Goal: Communication & Community: Answer question/provide support

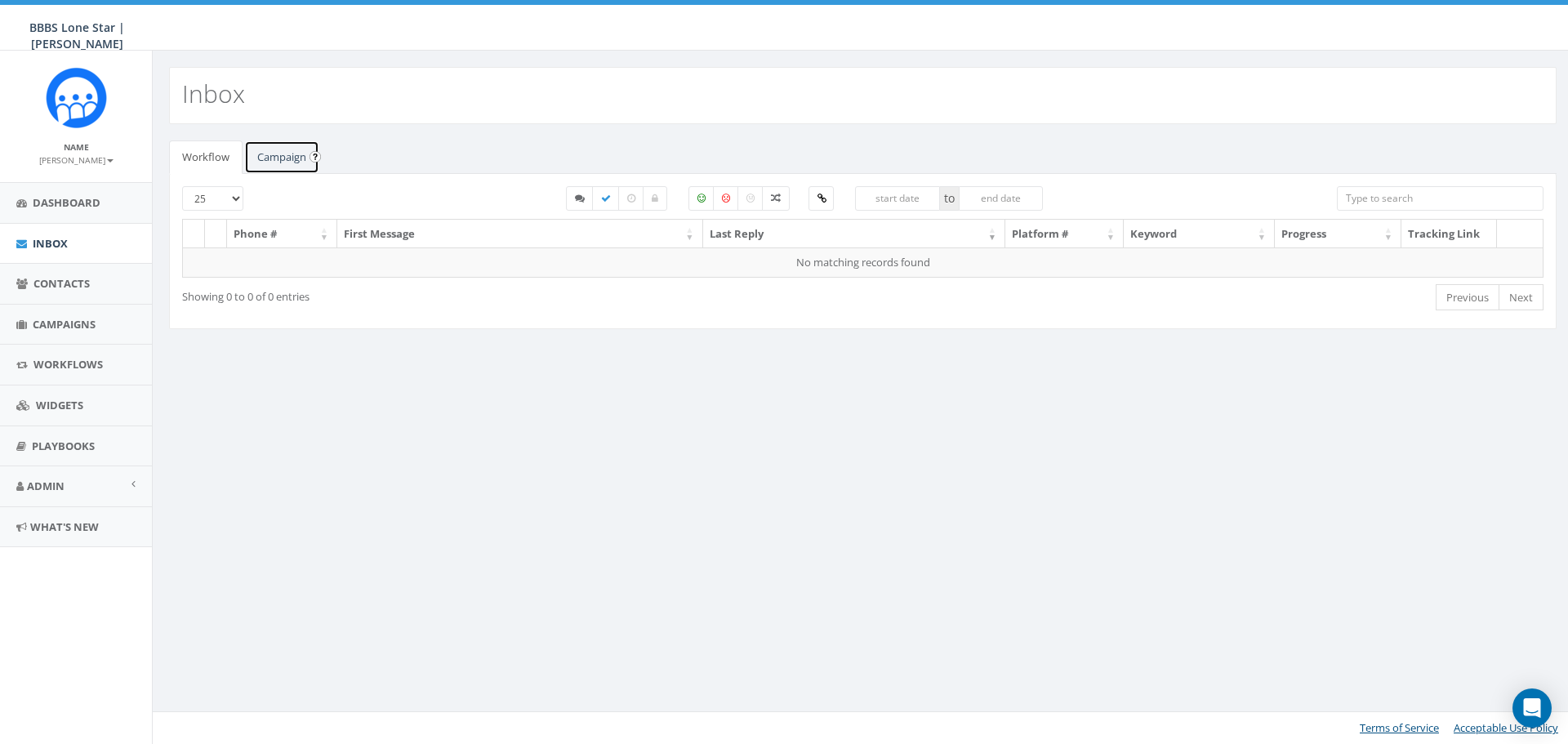
click at [267, 165] on link "Campaign" at bounding box center [282, 157] width 75 height 34
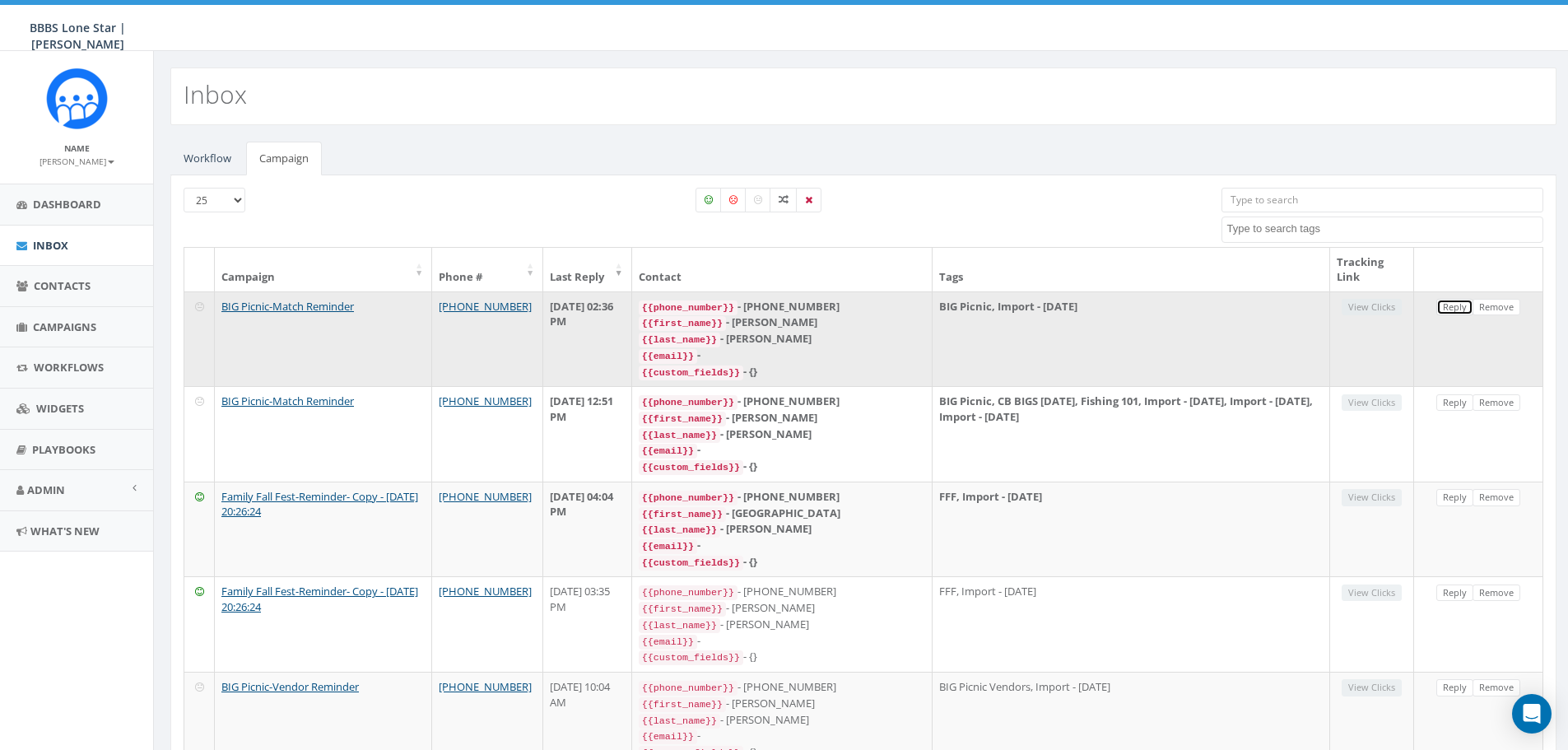
click at [1452, 304] on link "Reply" at bounding box center [1455, 308] width 37 height 17
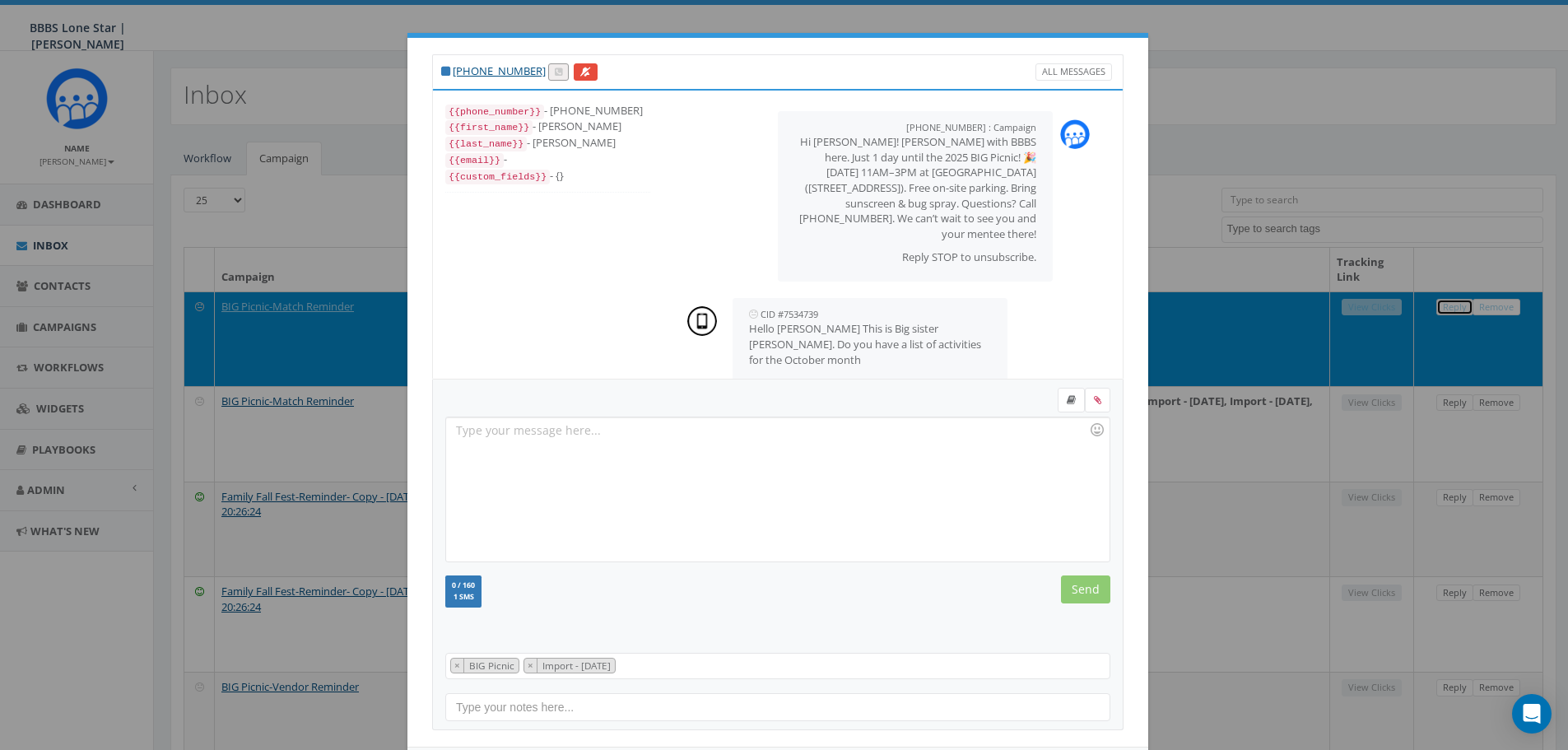
scroll to position [10, 0]
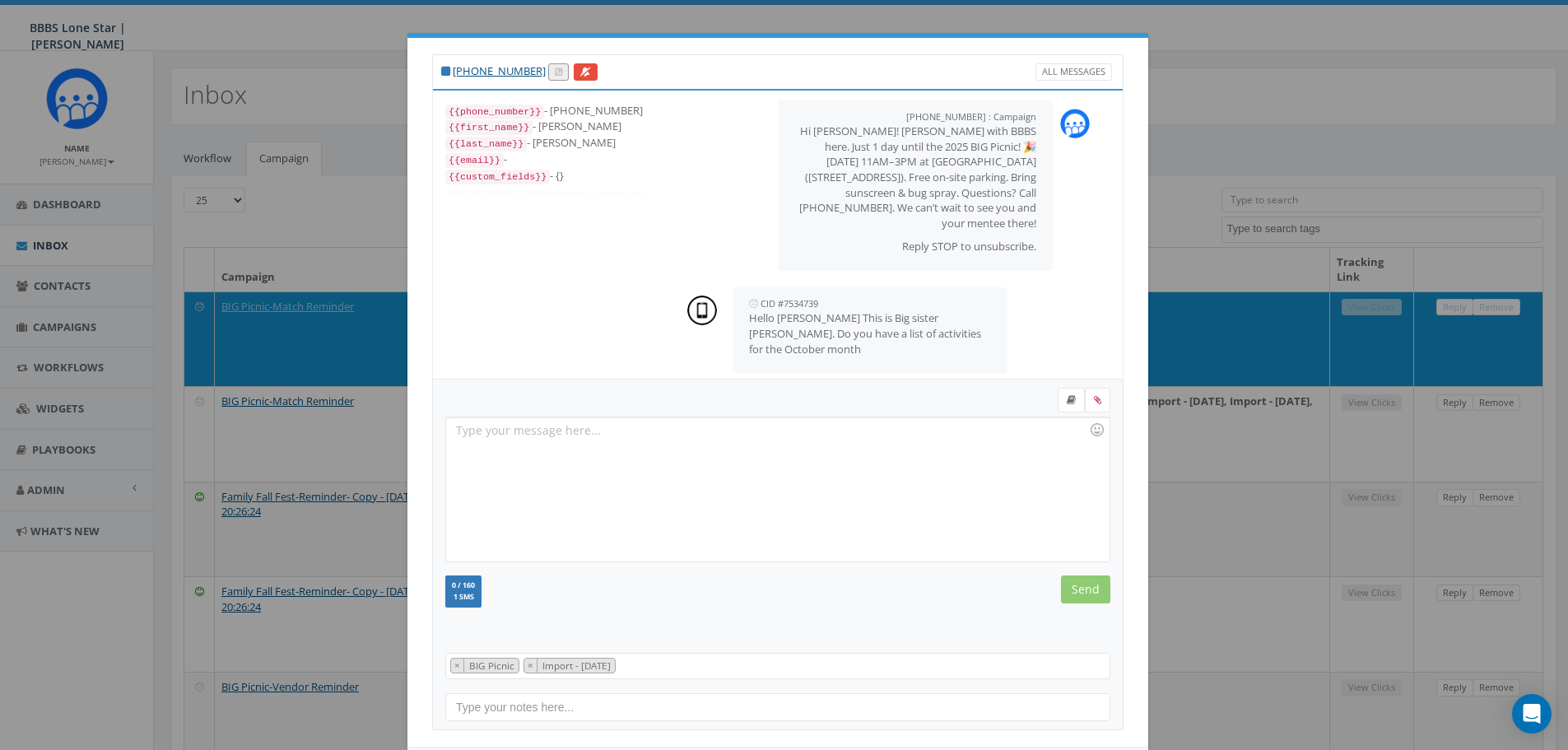
click at [767, 441] on div at bounding box center [777, 490] width 663 height 144
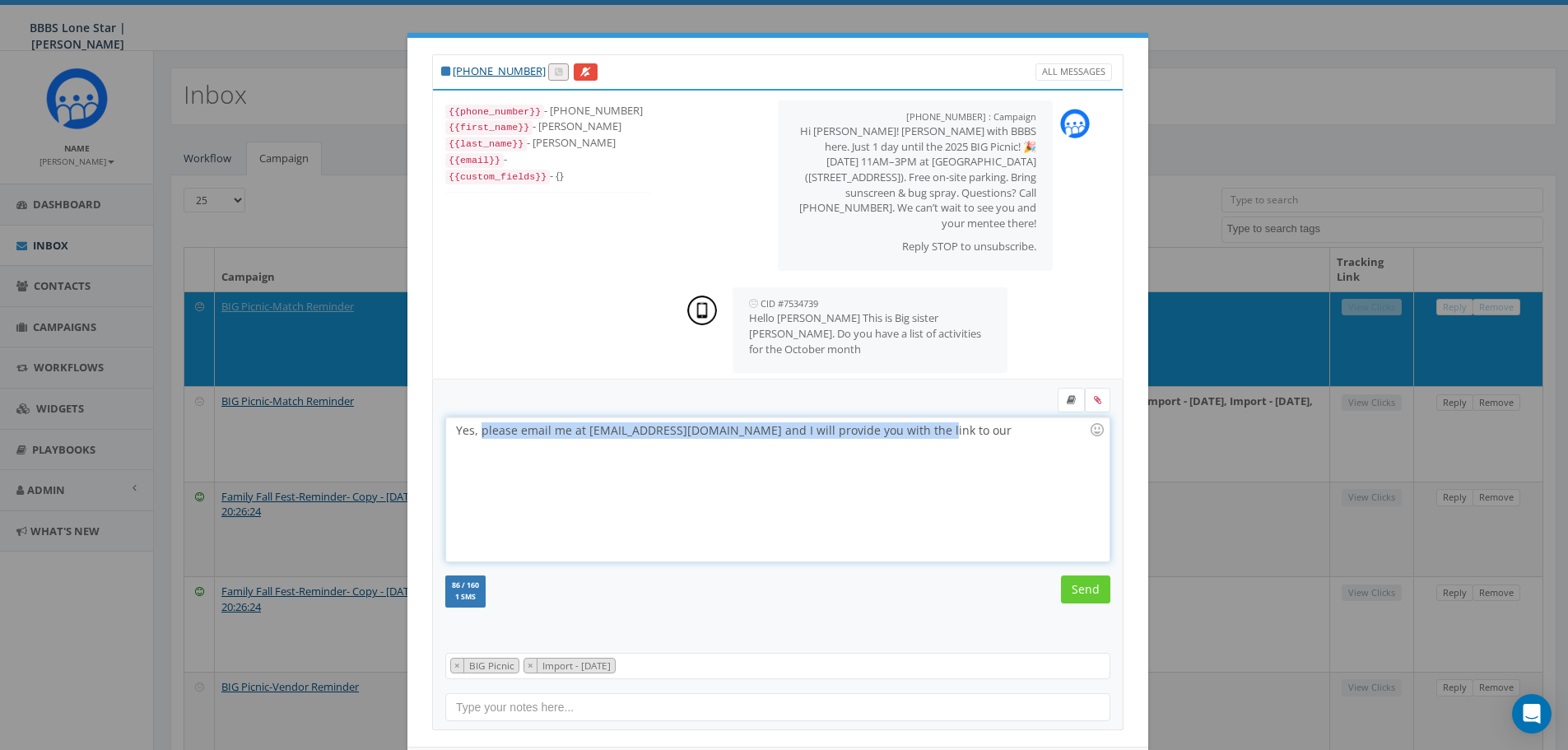
drag, startPoint x: 919, startPoint y: 459, endPoint x: 474, endPoint y: 448, distance: 445.1
click at [474, 448] on div "Yes, please email me at [EMAIL_ADDRESS][DOMAIN_NAME] and I will provide you wit…" at bounding box center [777, 490] width 663 height 144
click at [767, 436] on div "Yes, here is the link to our public calendar:" at bounding box center [777, 490] width 663 height 144
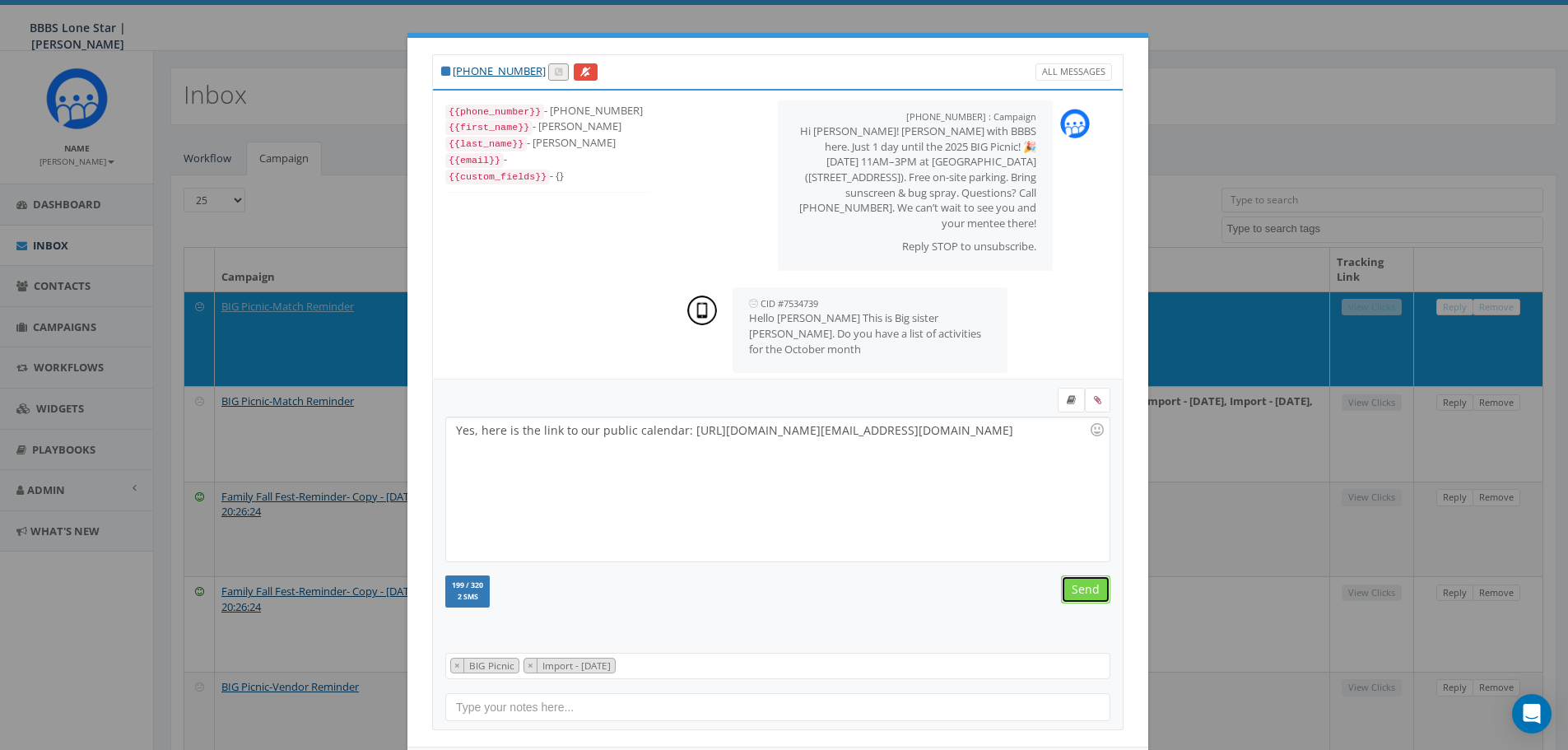
click at [1083, 583] on input "Send" at bounding box center [1086, 589] width 50 height 28
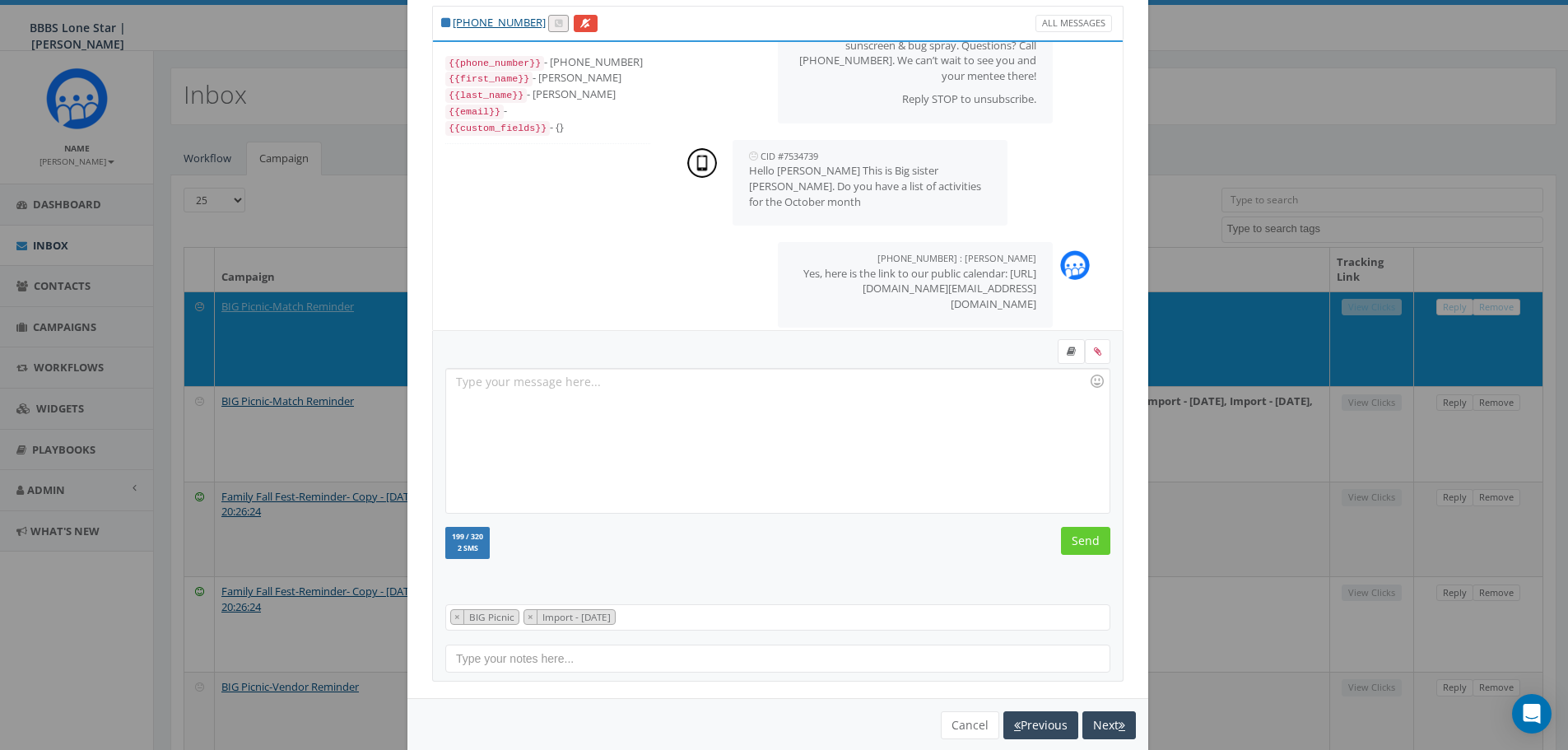
scroll to position [75, 0]
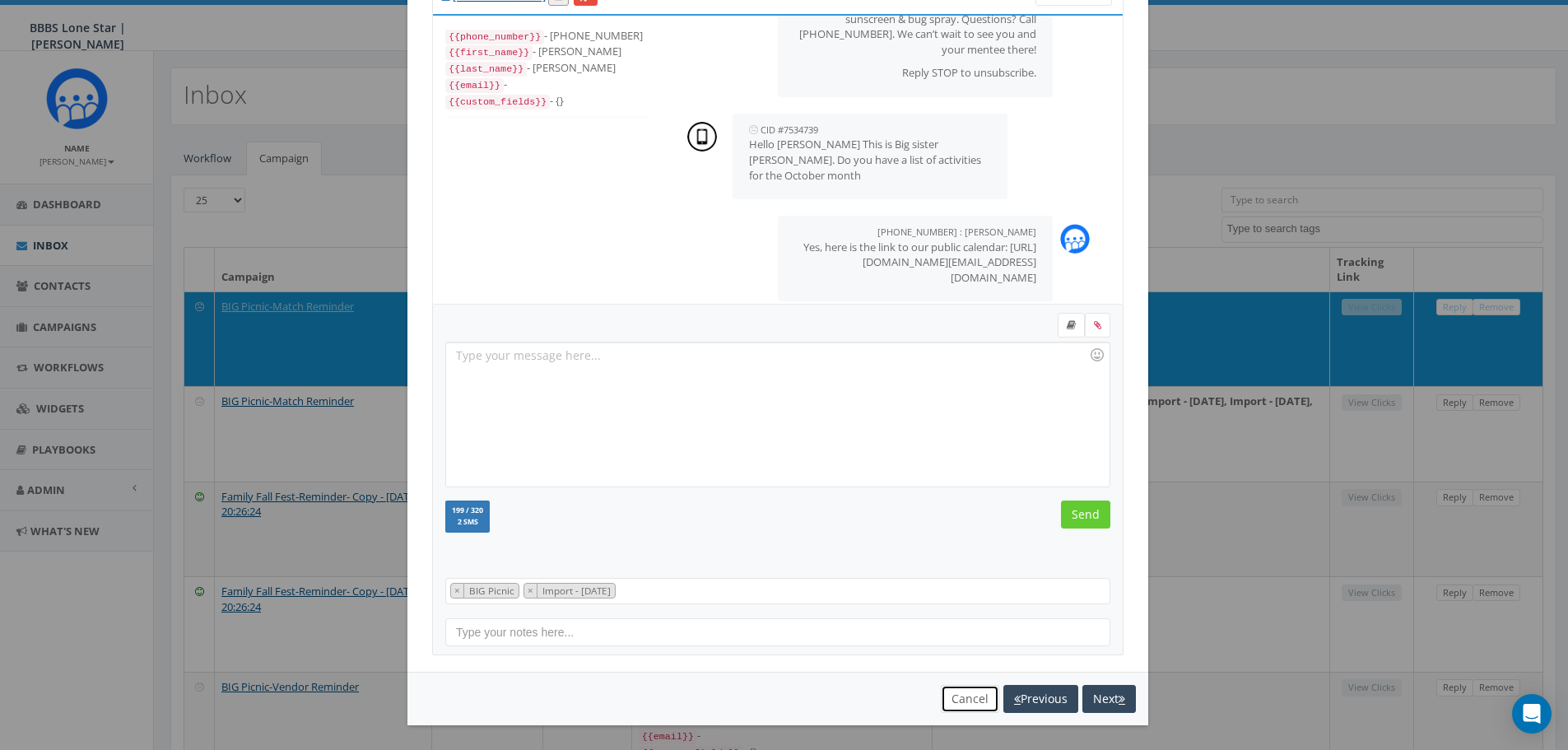
click at [955, 698] on button "Cancel" at bounding box center [970, 699] width 59 height 28
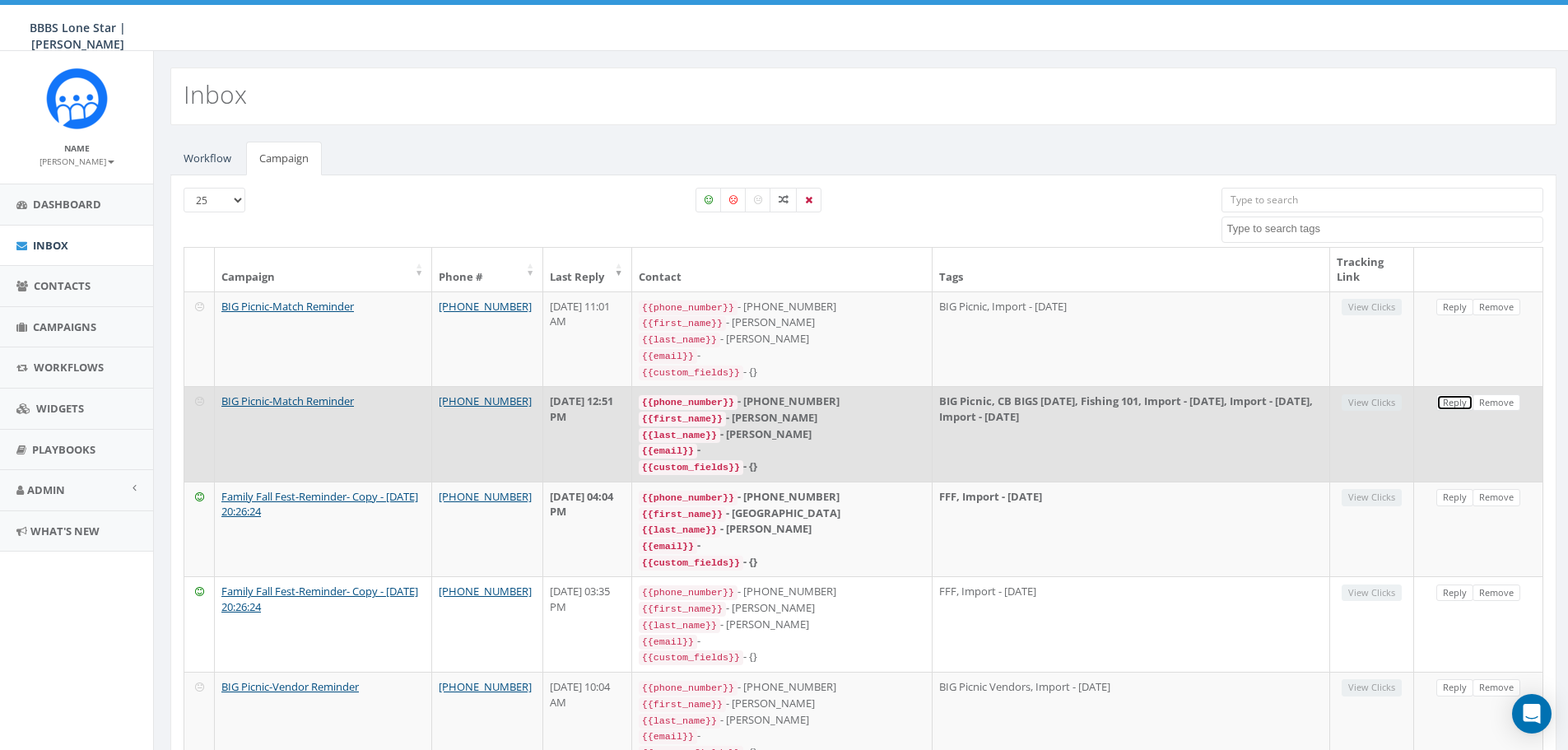
click at [1451, 403] on link "Reply" at bounding box center [1455, 403] width 37 height 17
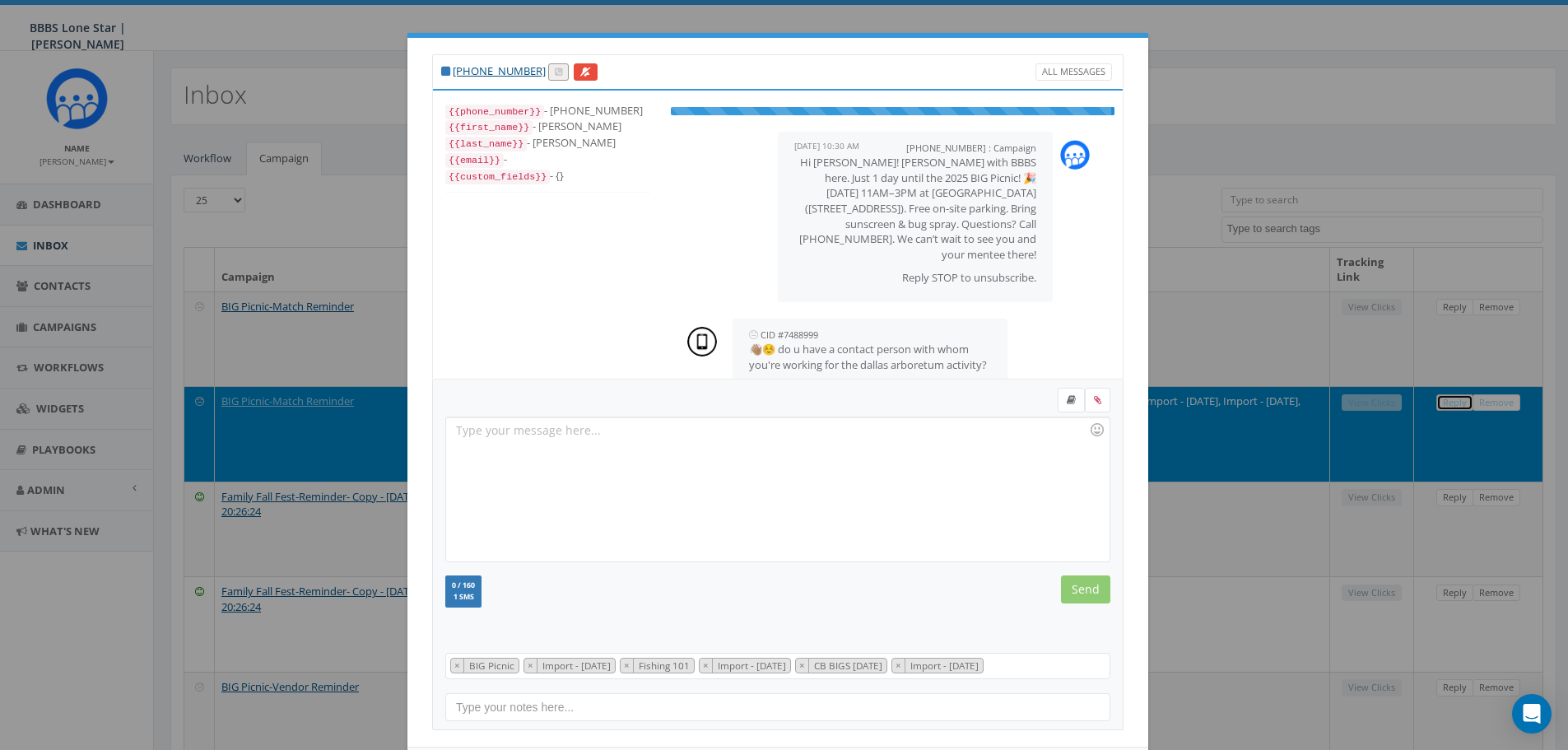
scroll to position [25, 0]
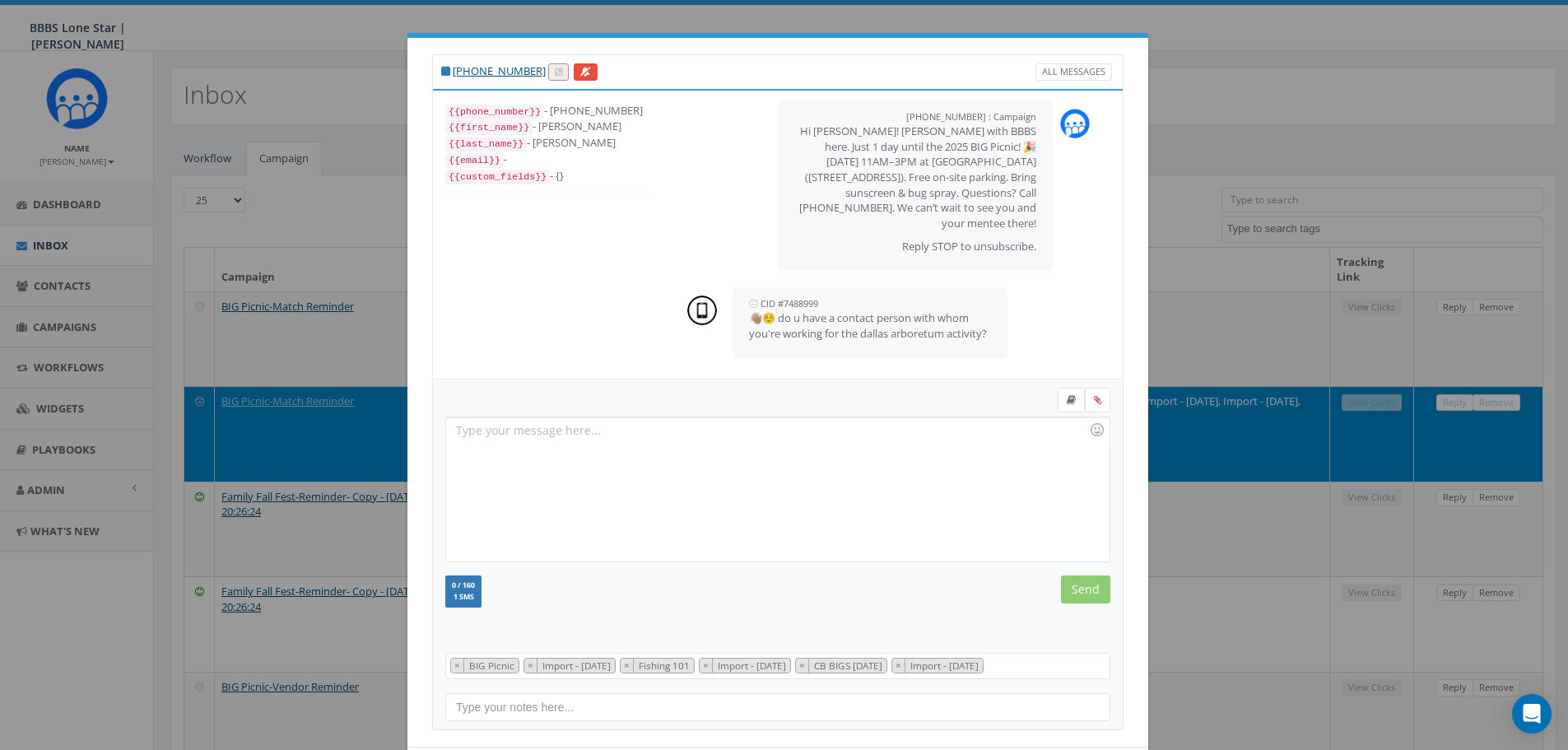
click at [766, 455] on div at bounding box center [777, 490] width 663 height 144
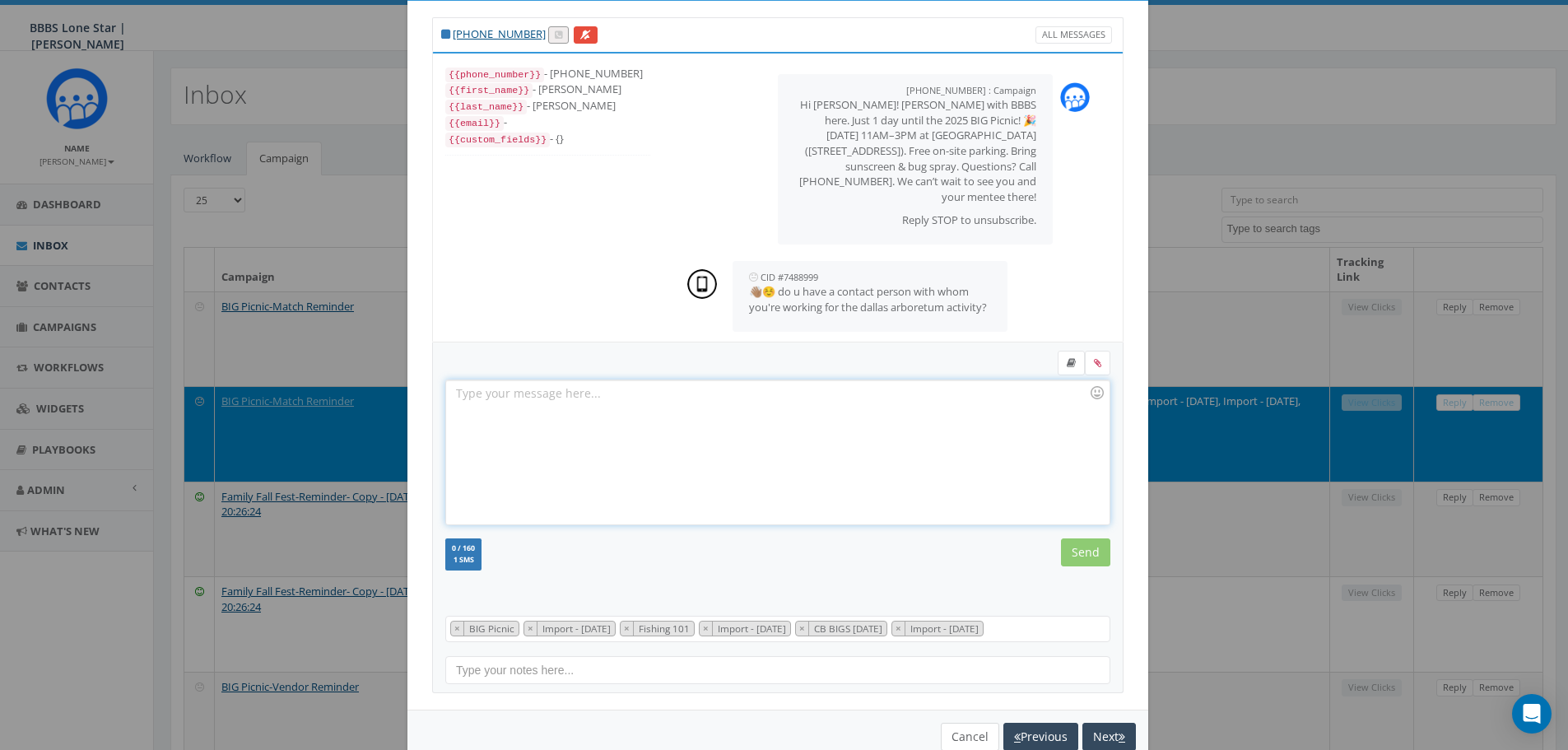
scroll to position [75, 0]
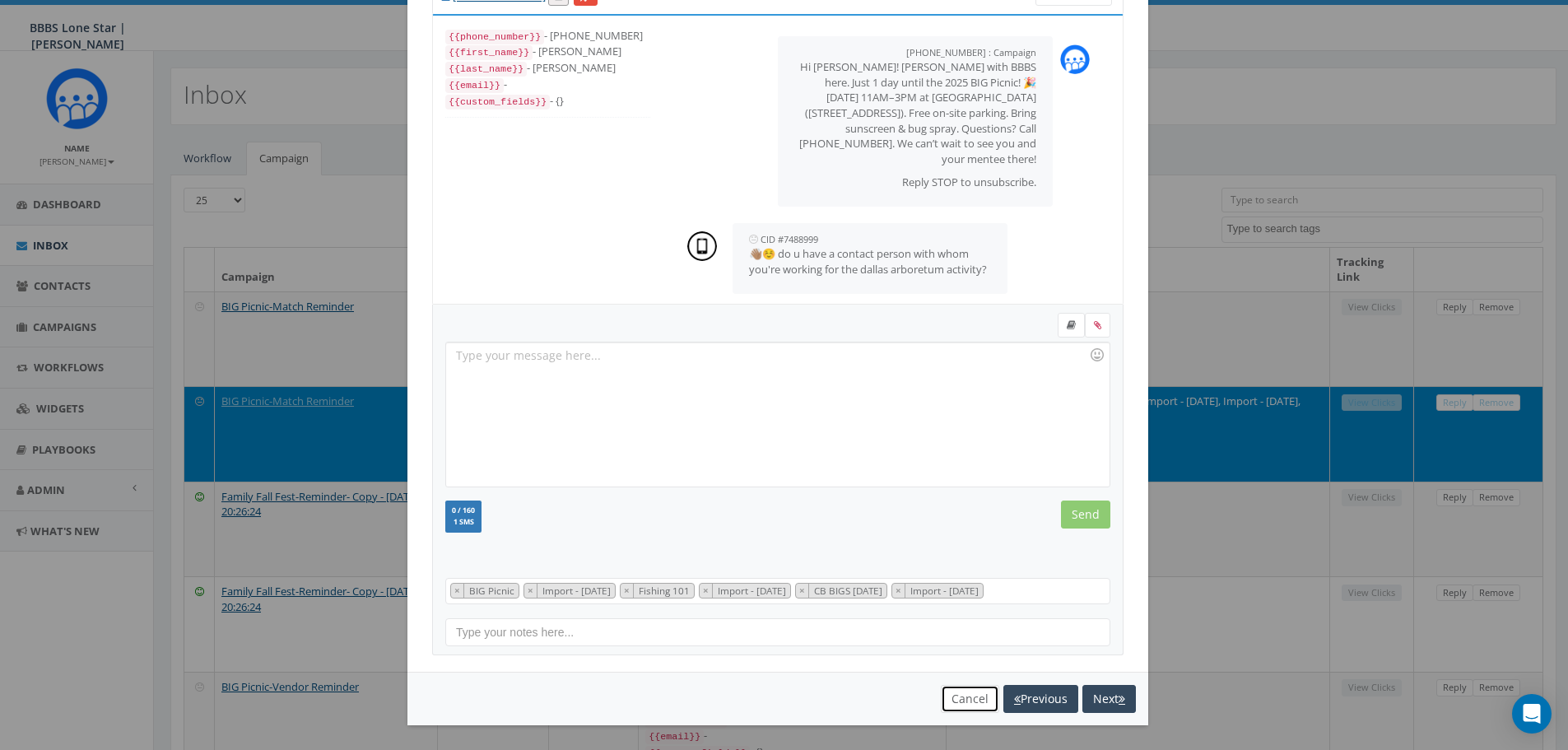
click at [967, 696] on button "Cancel" at bounding box center [970, 699] width 59 height 28
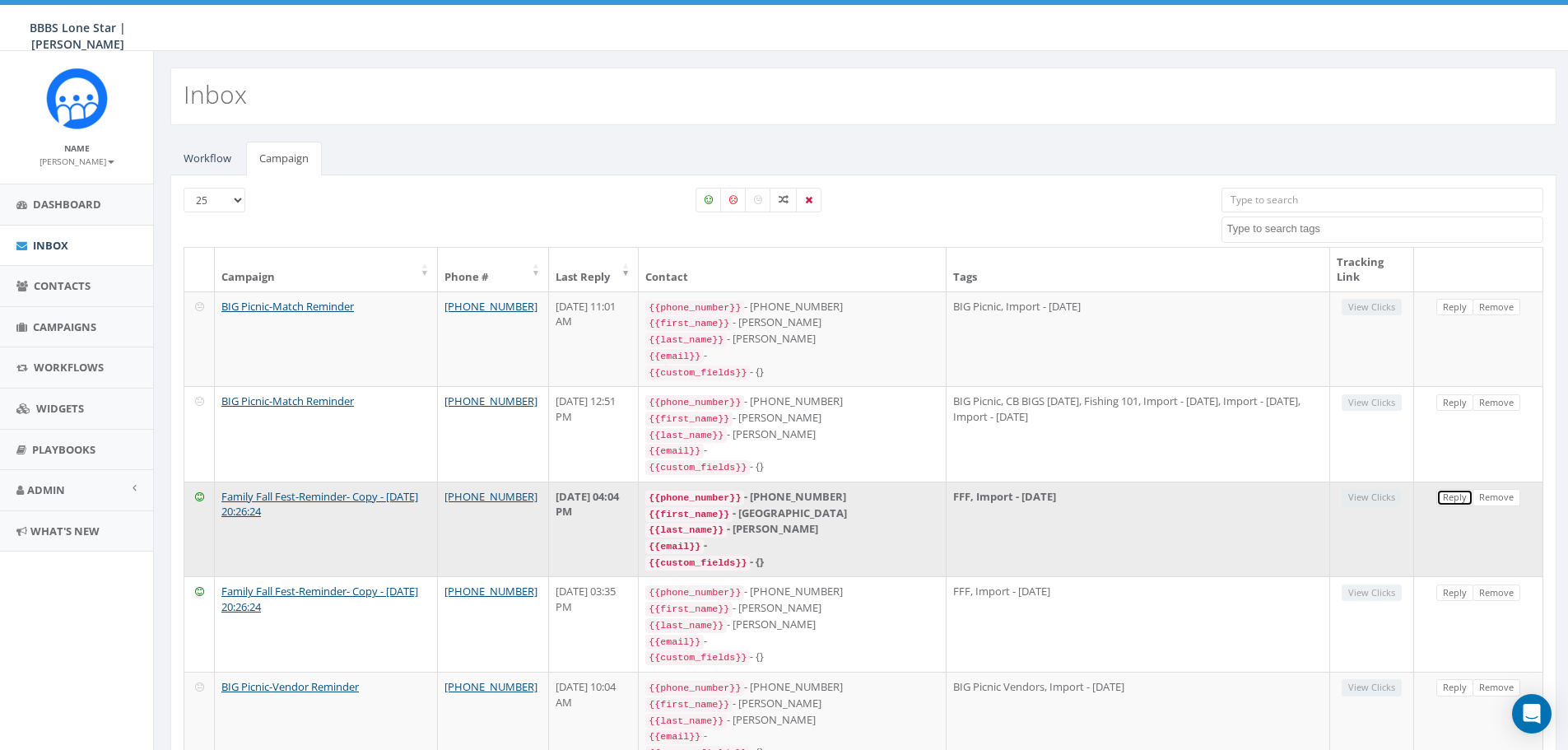
click at [1453, 490] on link "Reply" at bounding box center [1455, 497] width 37 height 17
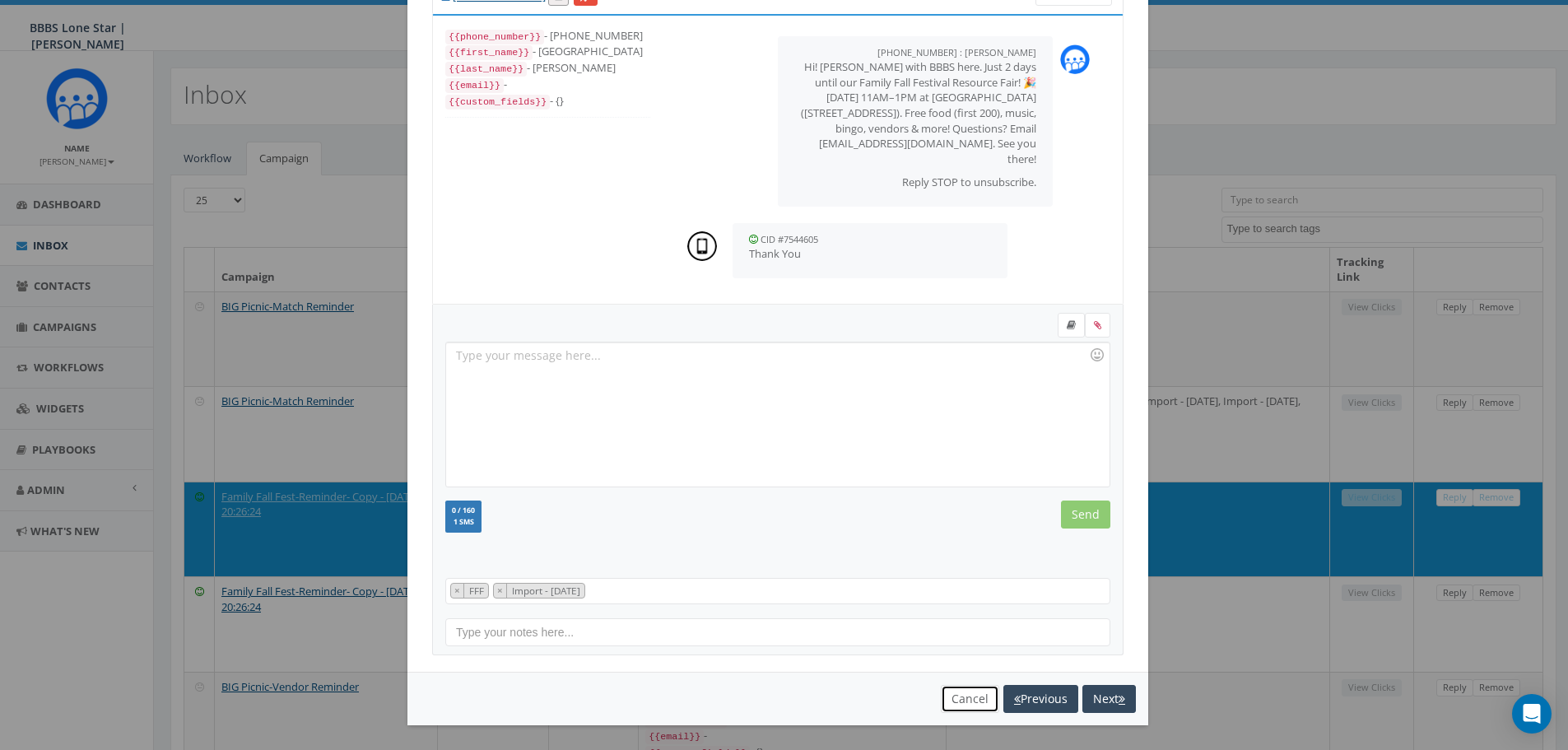
drag, startPoint x: 955, startPoint y: 694, endPoint x: 966, endPoint y: 694, distance: 11.0
click at [955, 695] on button "Cancel" at bounding box center [970, 699] width 59 height 28
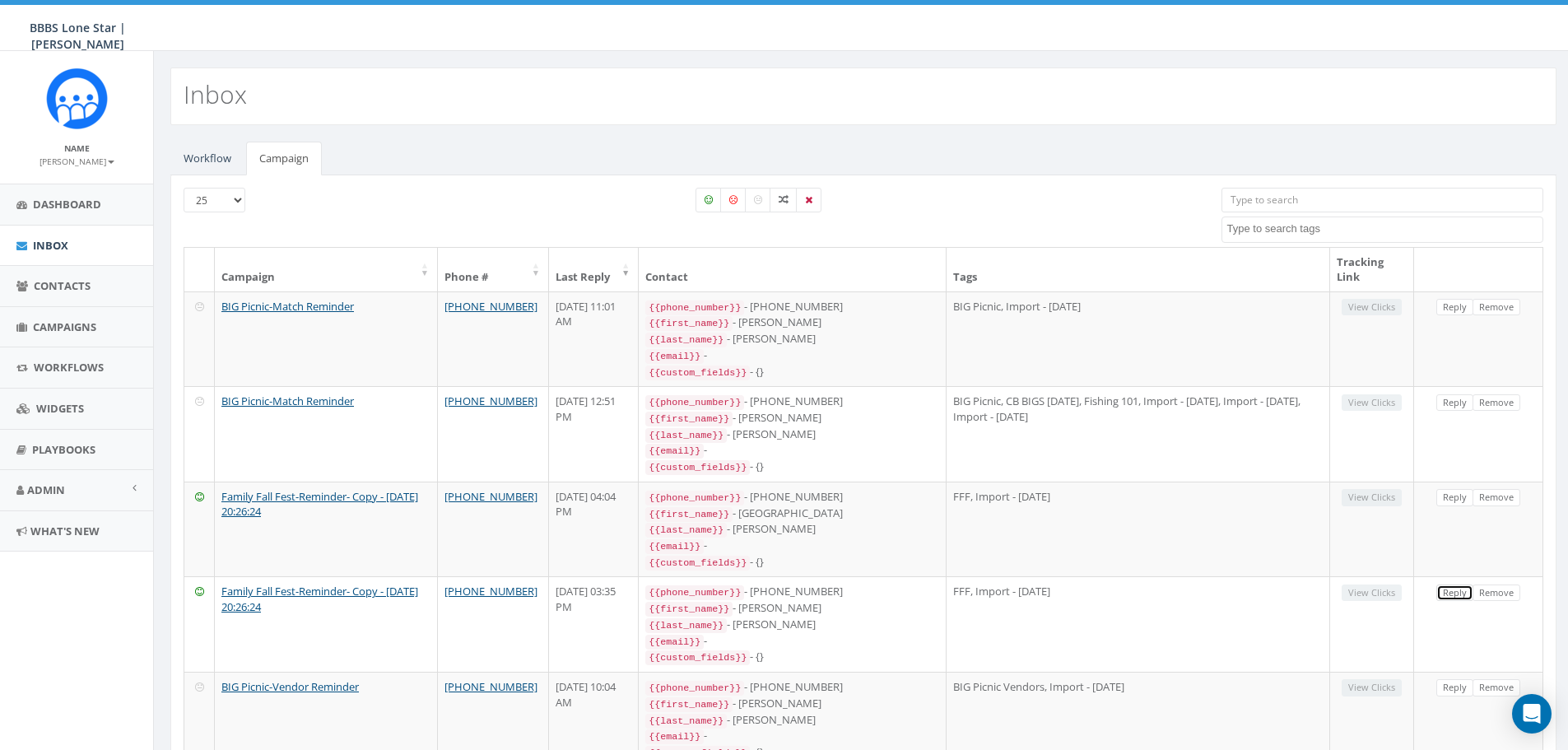
click at [1448, 585] on link "Reply" at bounding box center [1455, 594] width 37 height 17
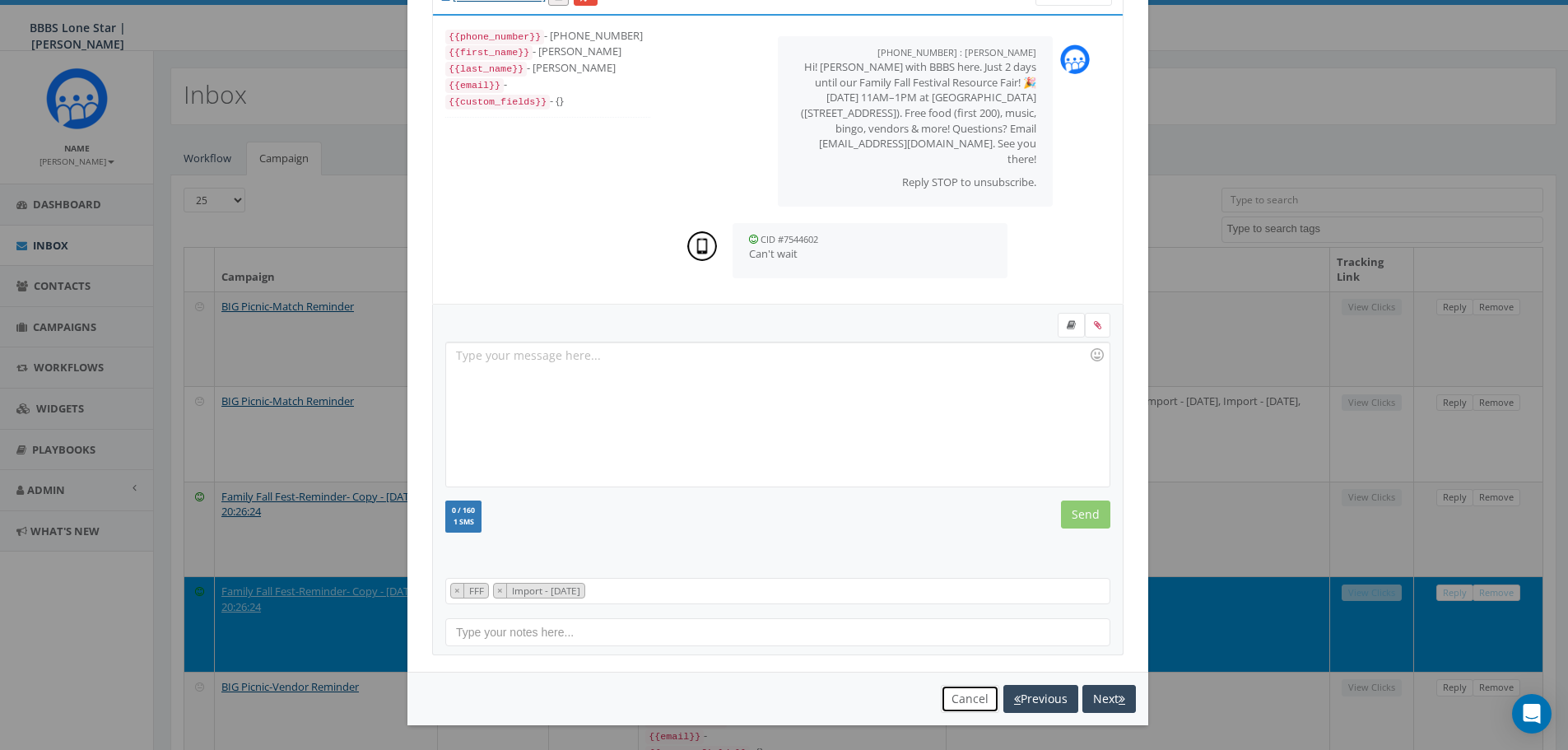
click at [959, 702] on button "Cancel" at bounding box center [970, 699] width 59 height 28
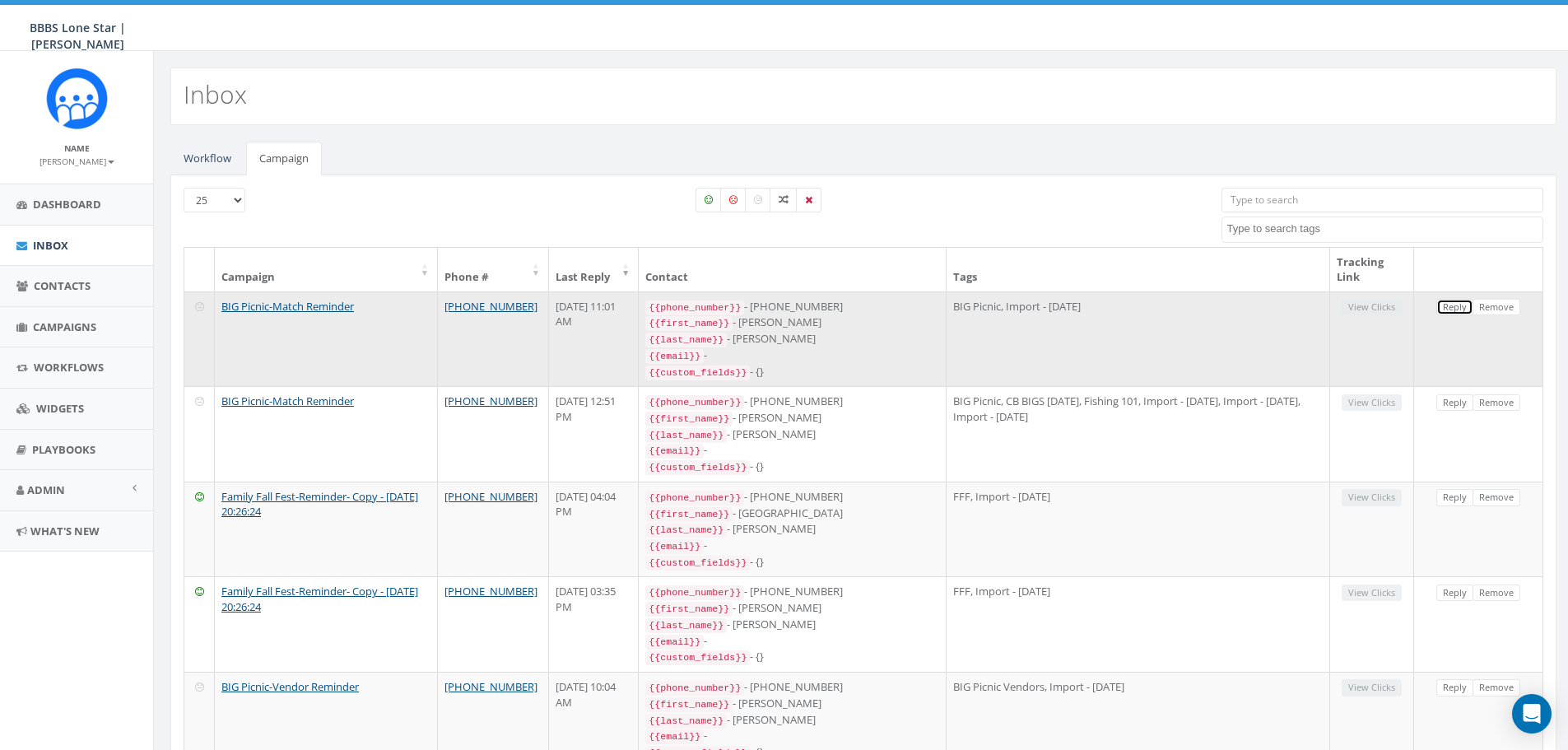
click at [1448, 309] on link "Reply" at bounding box center [1455, 308] width 37 height 17
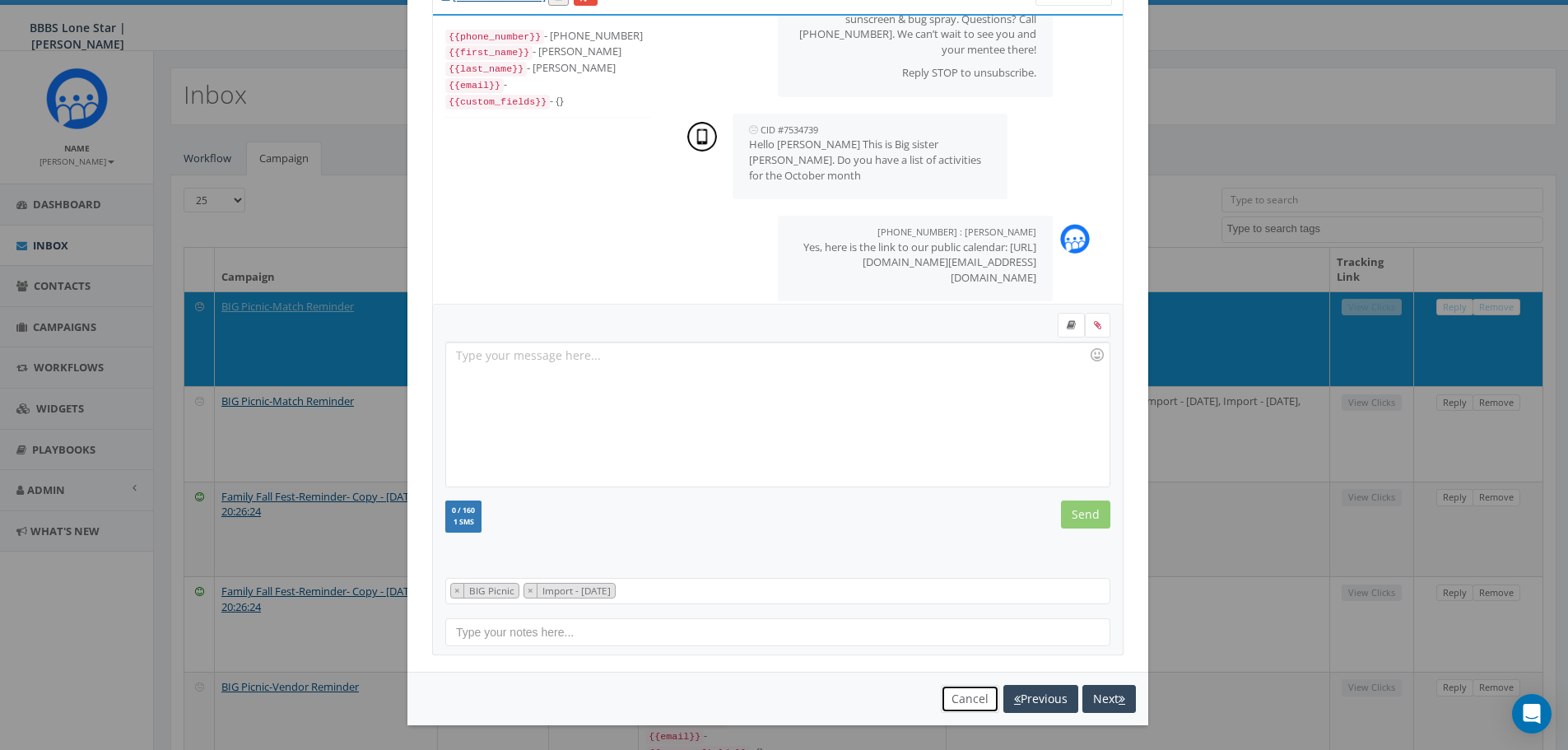
click at [969, 688] on button "Cancel" at bounding box center [970, 699] width 59 height 28
